Goal: Information Seeking & Learning: Learn about a topic

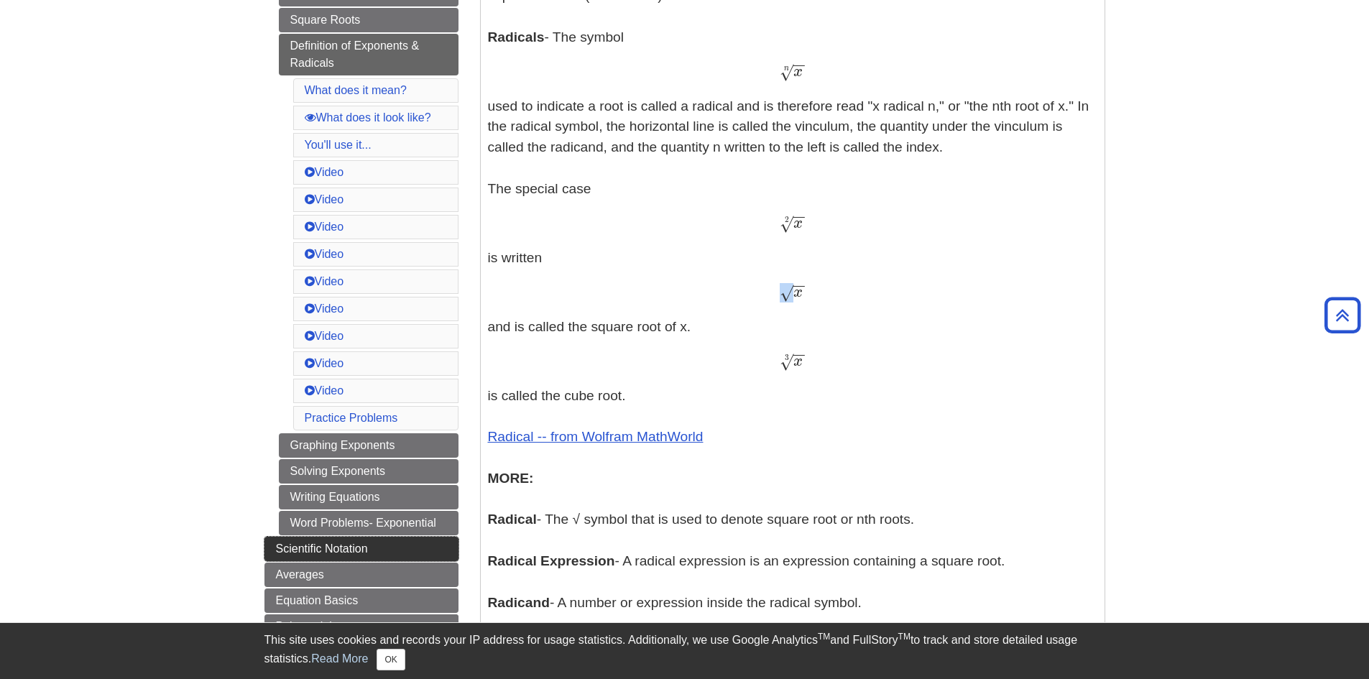
scroll to position [503, 0]
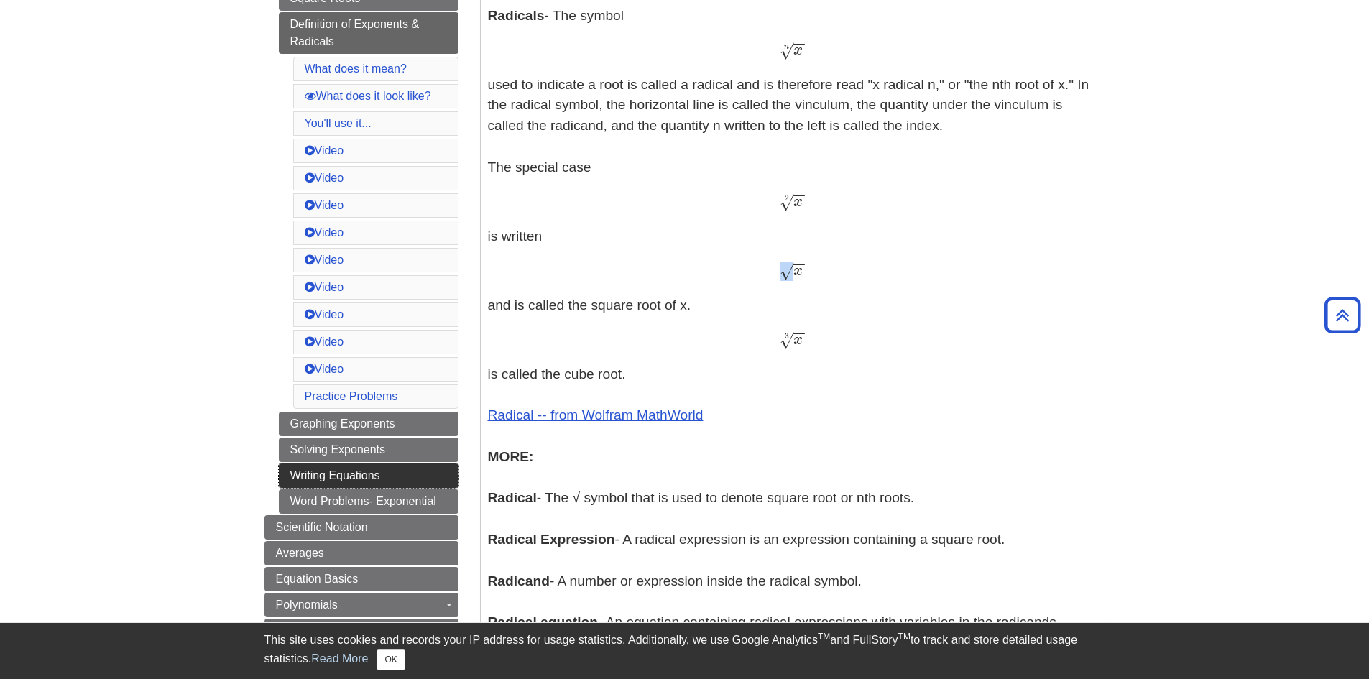
click at [350, 478] on link "Writing Equations" at bounding box center [369, 476] width 180 height 24
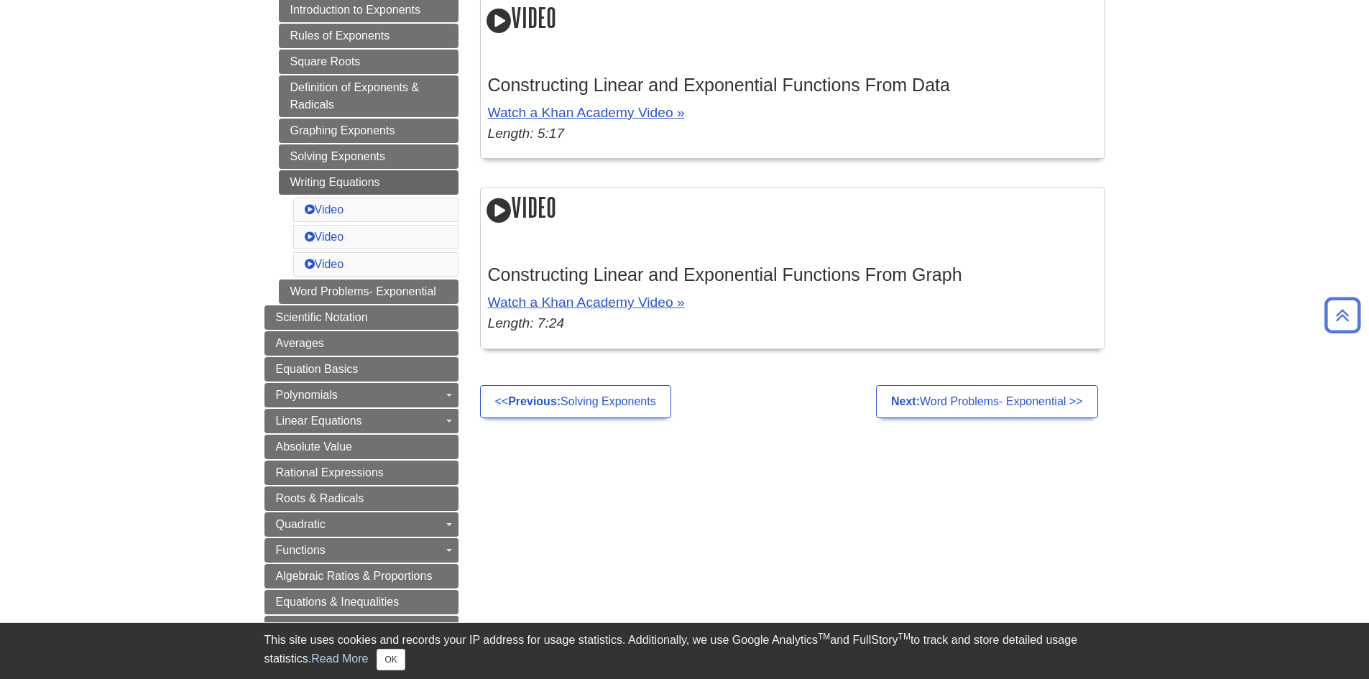
scroll to position [503, 0]
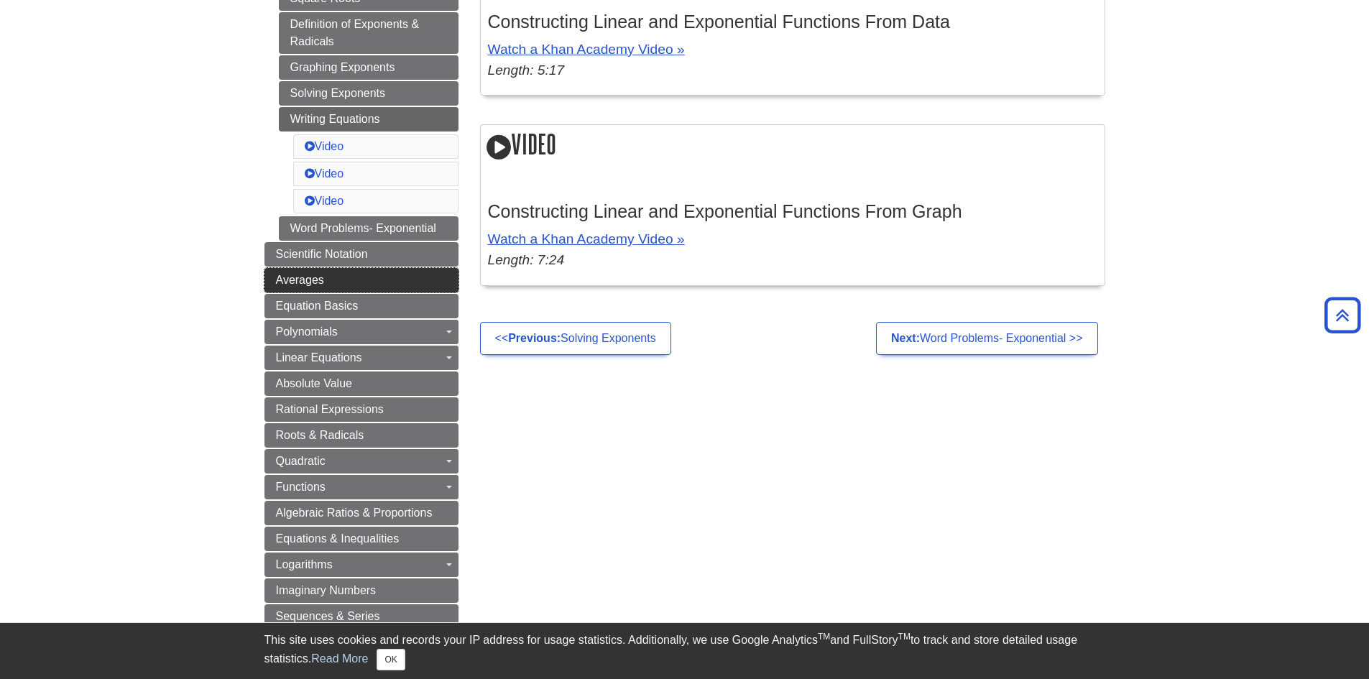
click at [327, 281] on link "Averages" at bounding box center [361, 280] width 194 height 24
